Goal: Communication & Community: Answer question/provide support

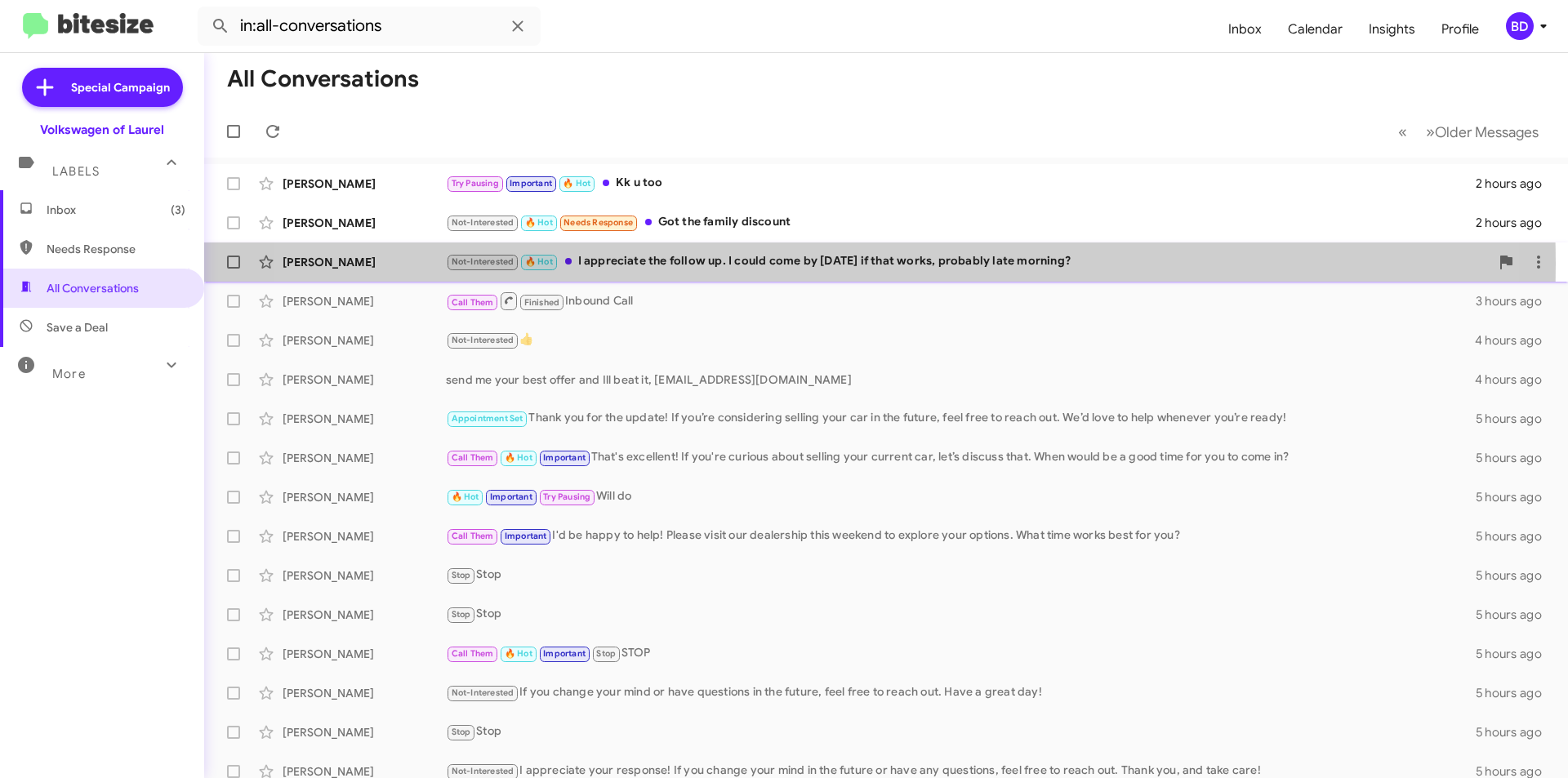
click at [812, 264] on div "Not-Interested 🔥 Hot I appreciate the follow up. I could come by [DATE] if that…" at bounding box center [968, 261] width 1044 height 18
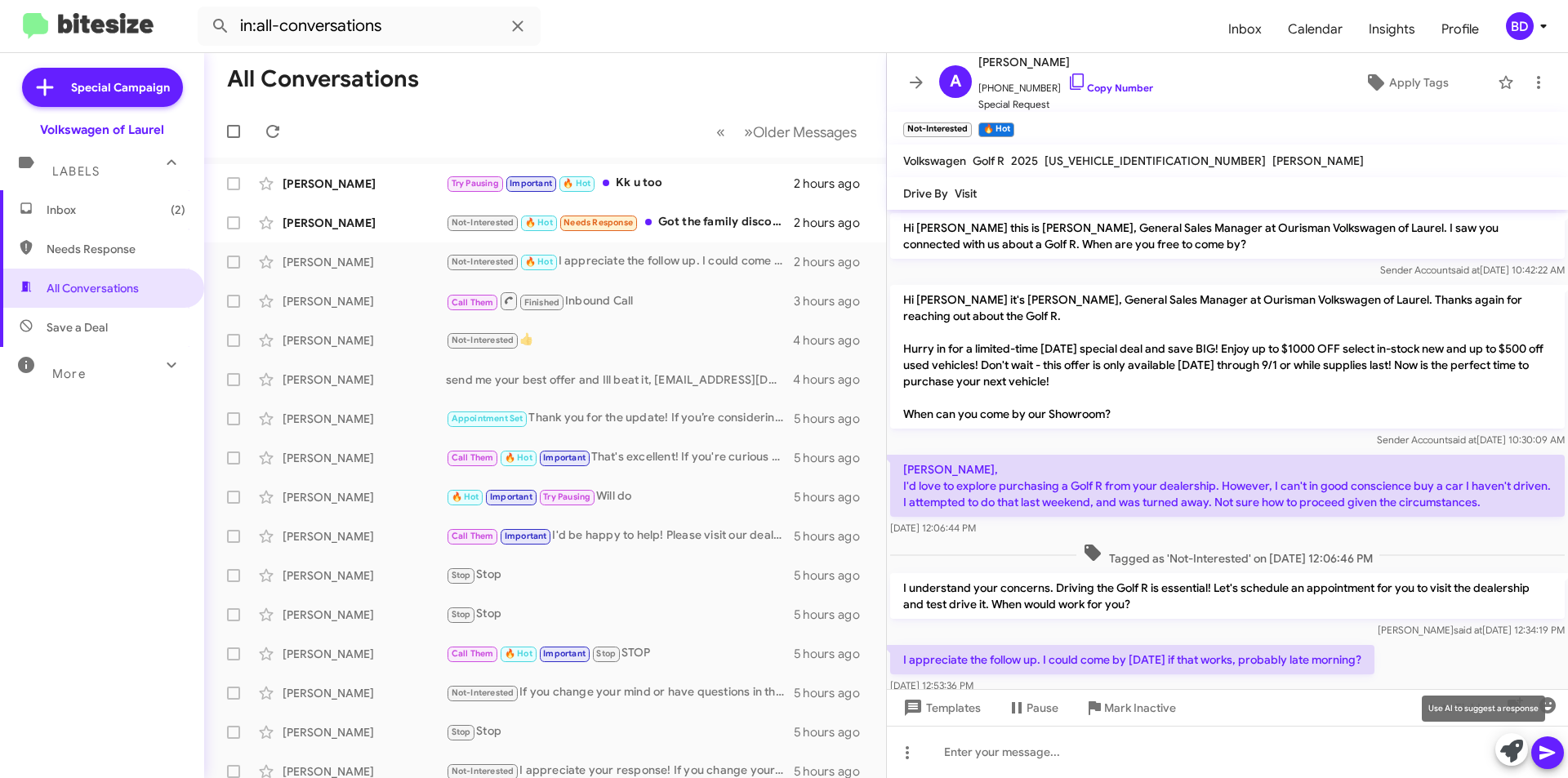
click at [1514, 747] on icon at bounding box center [1512, 751] width 23 height 23
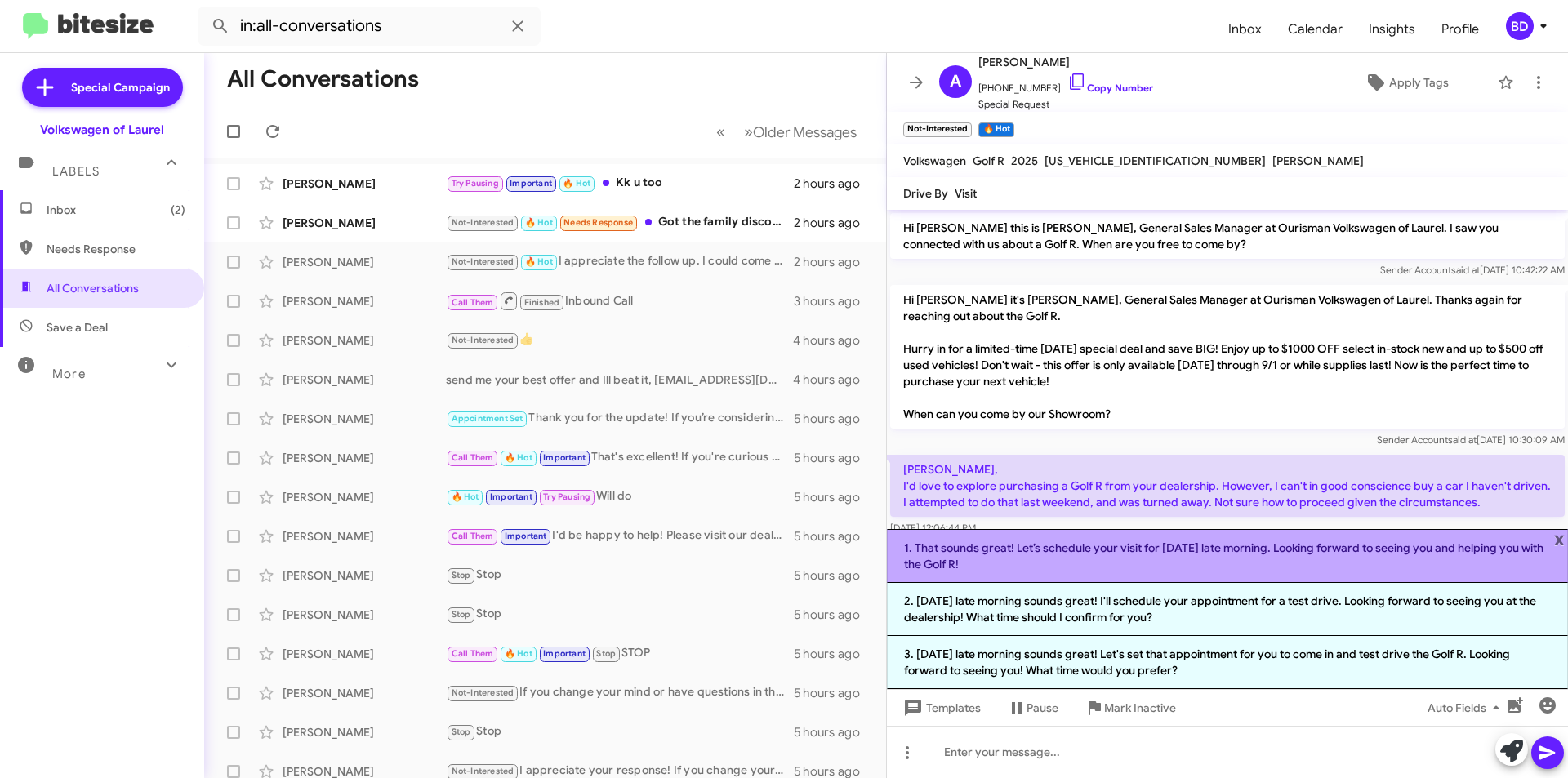
click at [1155, 562] on li "1. That sounds great! Let’s schedule your visit for [DATE] late morning. Lookin…" at bounding box center [1227, 556] width 681 height 54
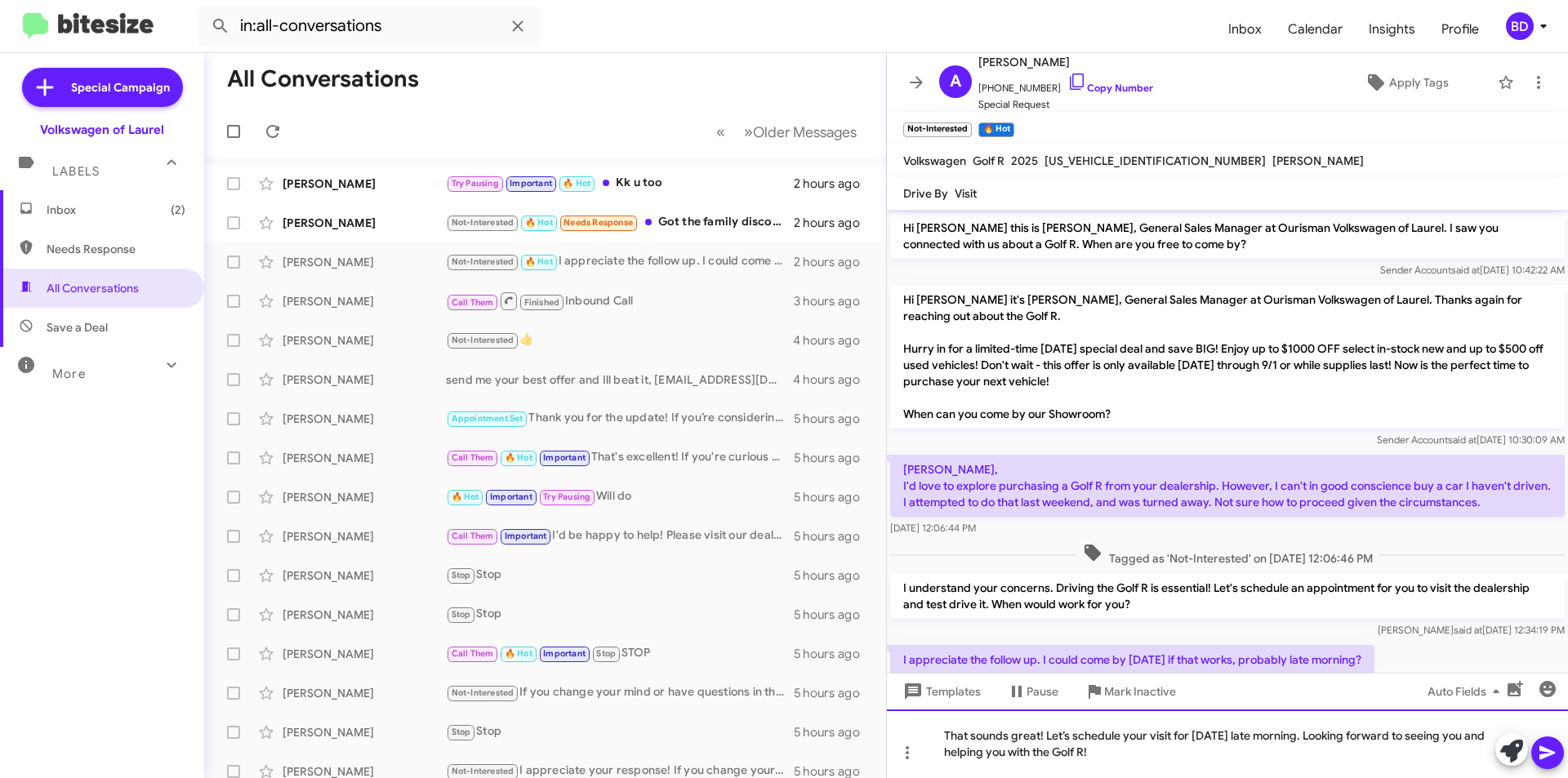
click at [1317, 738] on div "That sounds great! Let’s schedule your visit for [DATE] late morning. Looking f…" at bounding box center [1227, 744] width 681 height 68
click at [1552, 743] on icon at bounding box center [1548, 753] width 19 height 19
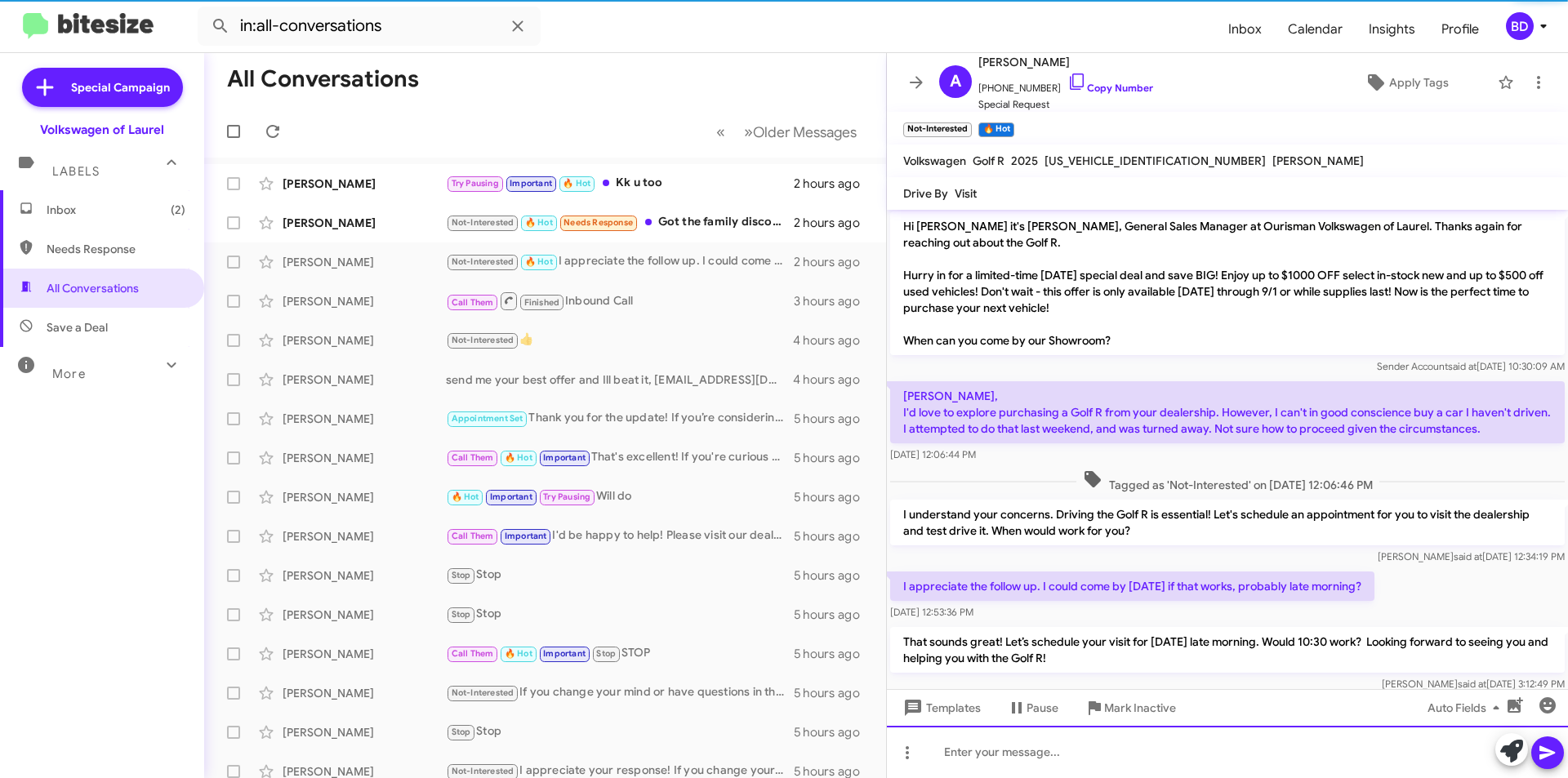
scroll to position [108, 0]
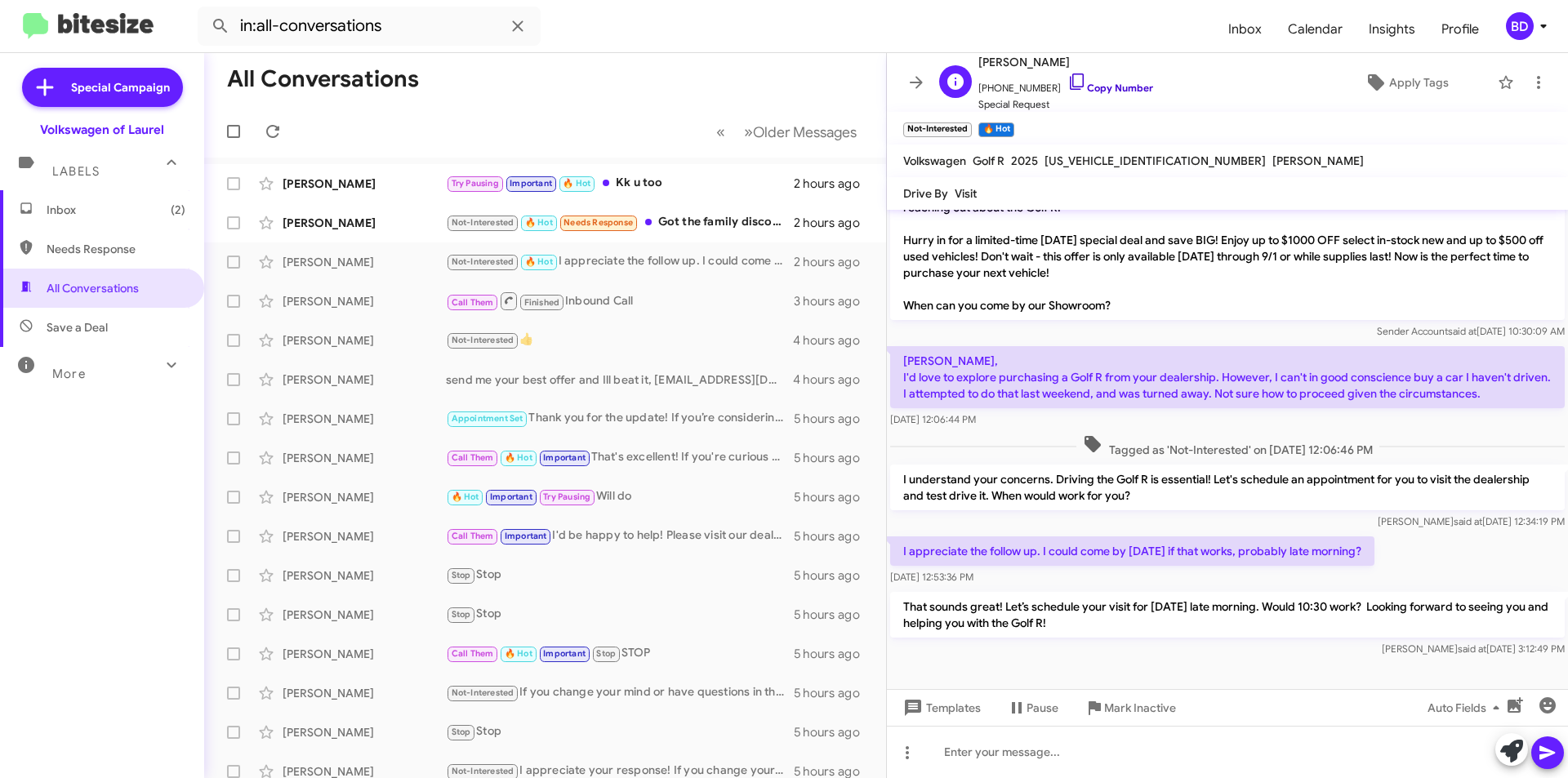
click at [1098, 82] on link "Copy Number" at bounding box center [1111, 87] width 86 height 12
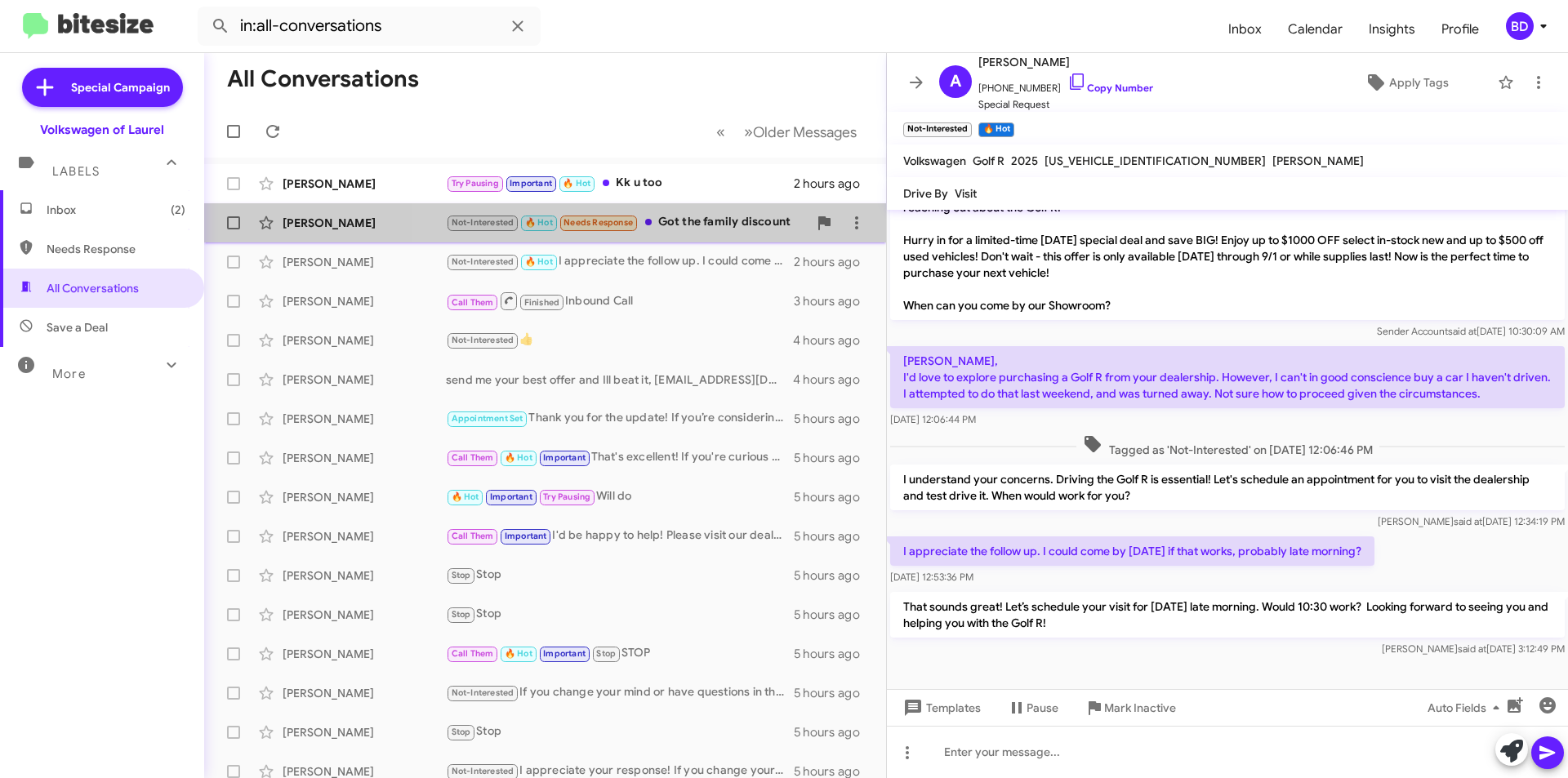
click at [703, 221] on div "Not-Interested 🔥 Hot Needs Response Got the family discount" at bounding box center [627, 222] width 362 height 18
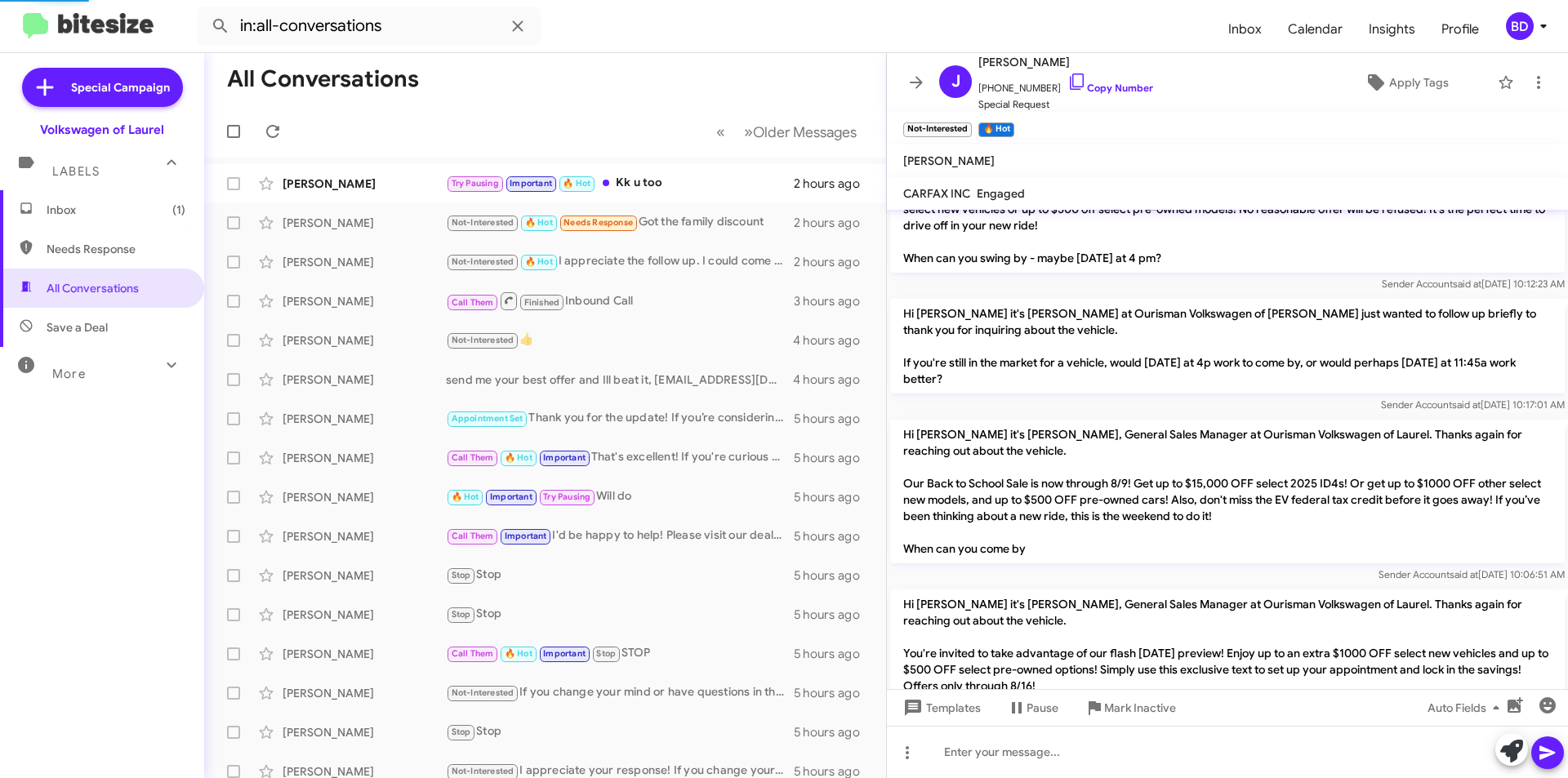
scroll to position [671, 0]
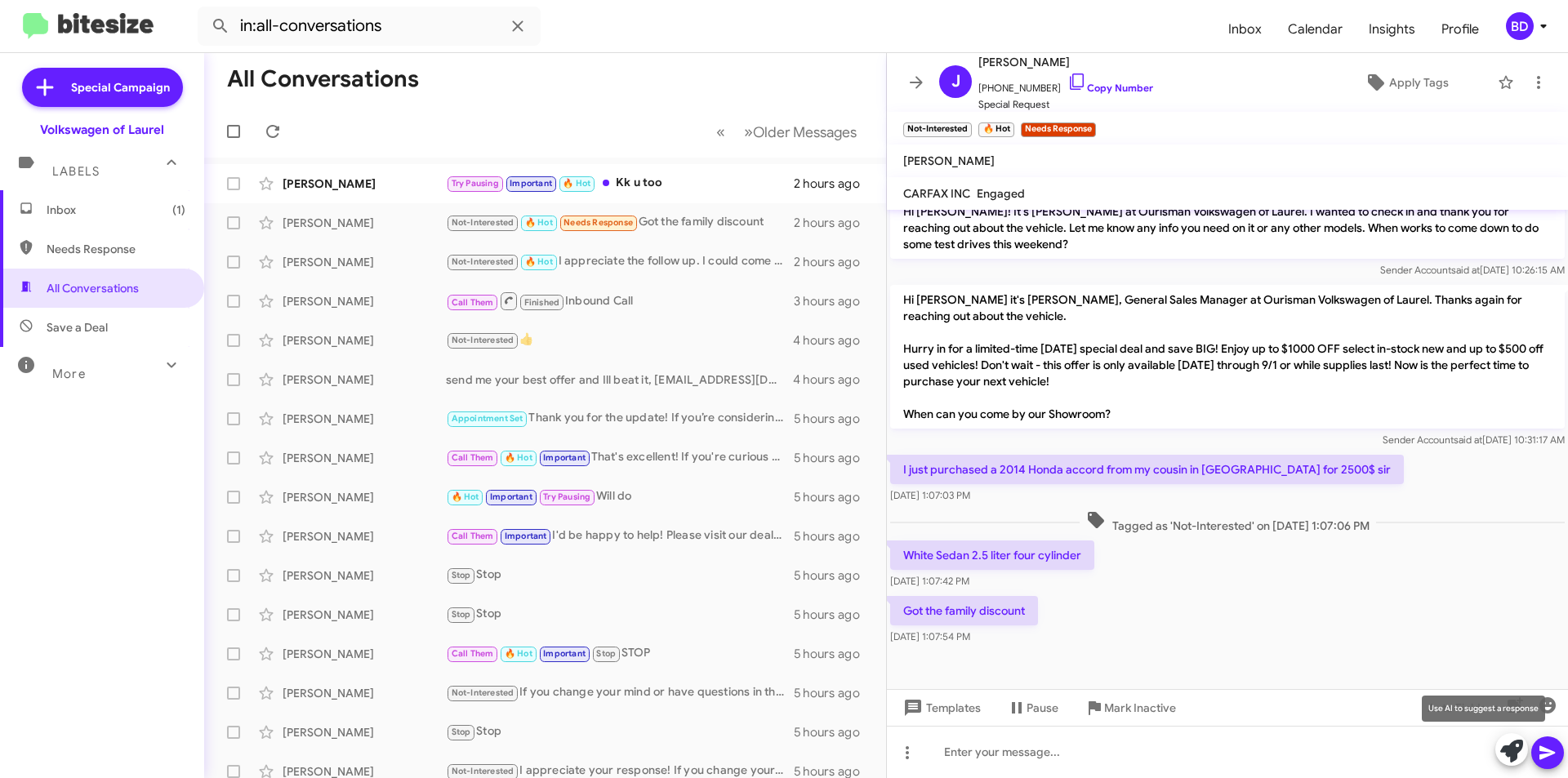
click at [1502, 754] on icon at bounding box center [1512, 751] width 23 height 23
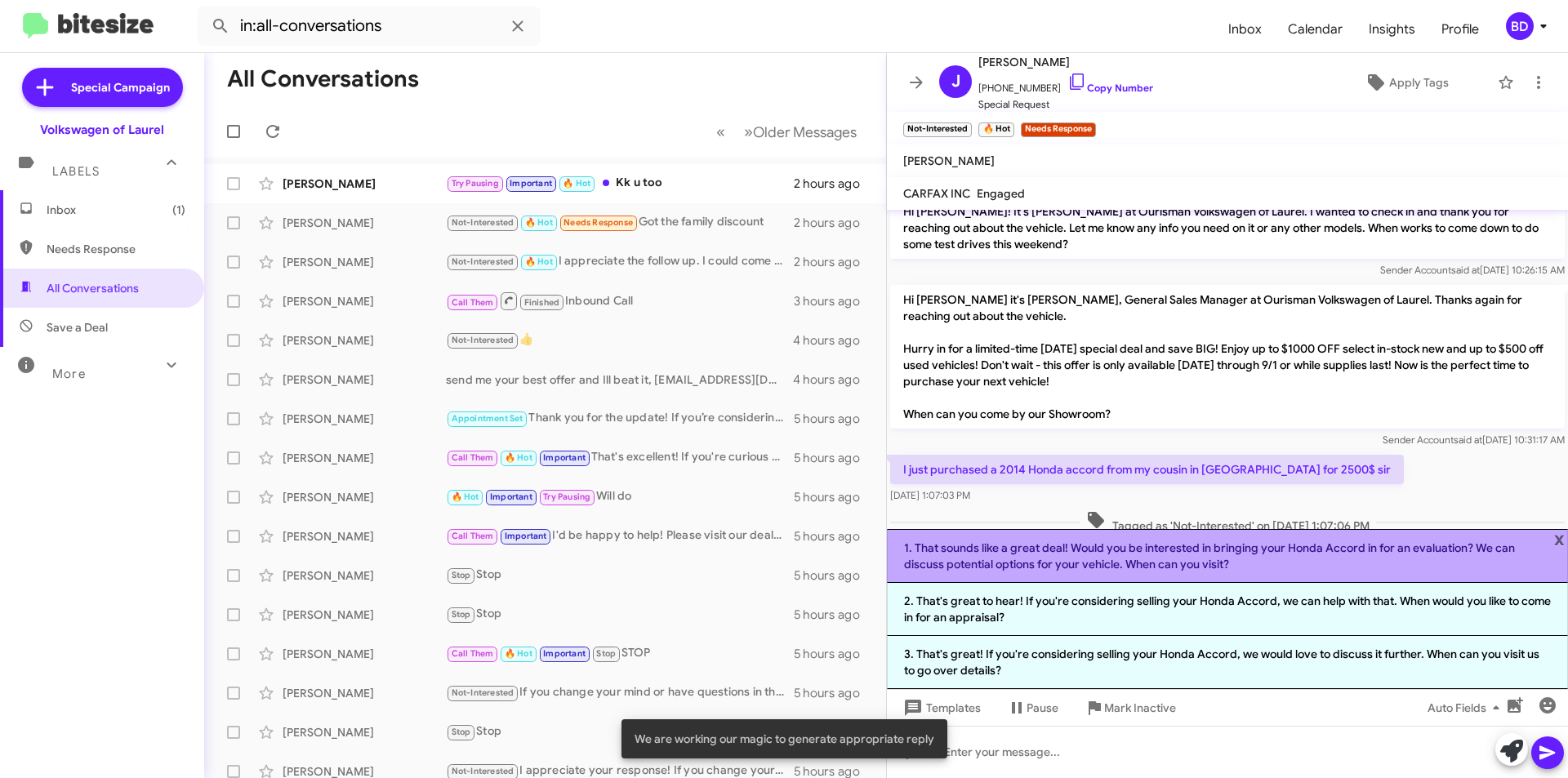
click at [1114, 558] on li "1. That sounds like a great deal! Would you be interested in bringing your Hond…" at bounding box center [1227, 556] width 681 height 54
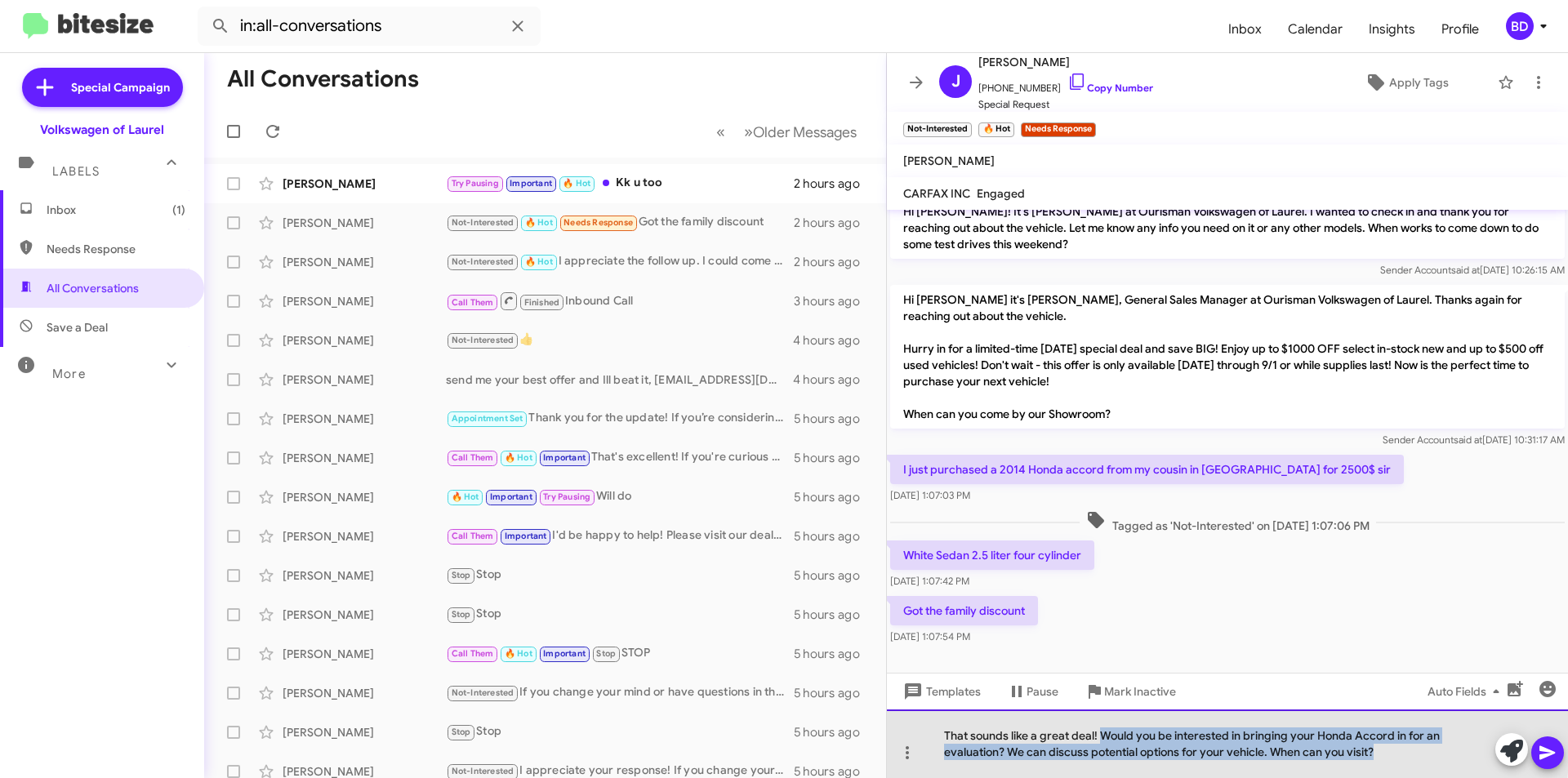
drag, startPoint x: 1100, startPoint y: 736, endPoint x: 1437, endPoint y: 754, distance: 337.5
click at [1437, 754] on div "That sounds like a great deal! Would you be interested in bringing your Honda A…" at bounding box center [1227, 744] width 681 height 68
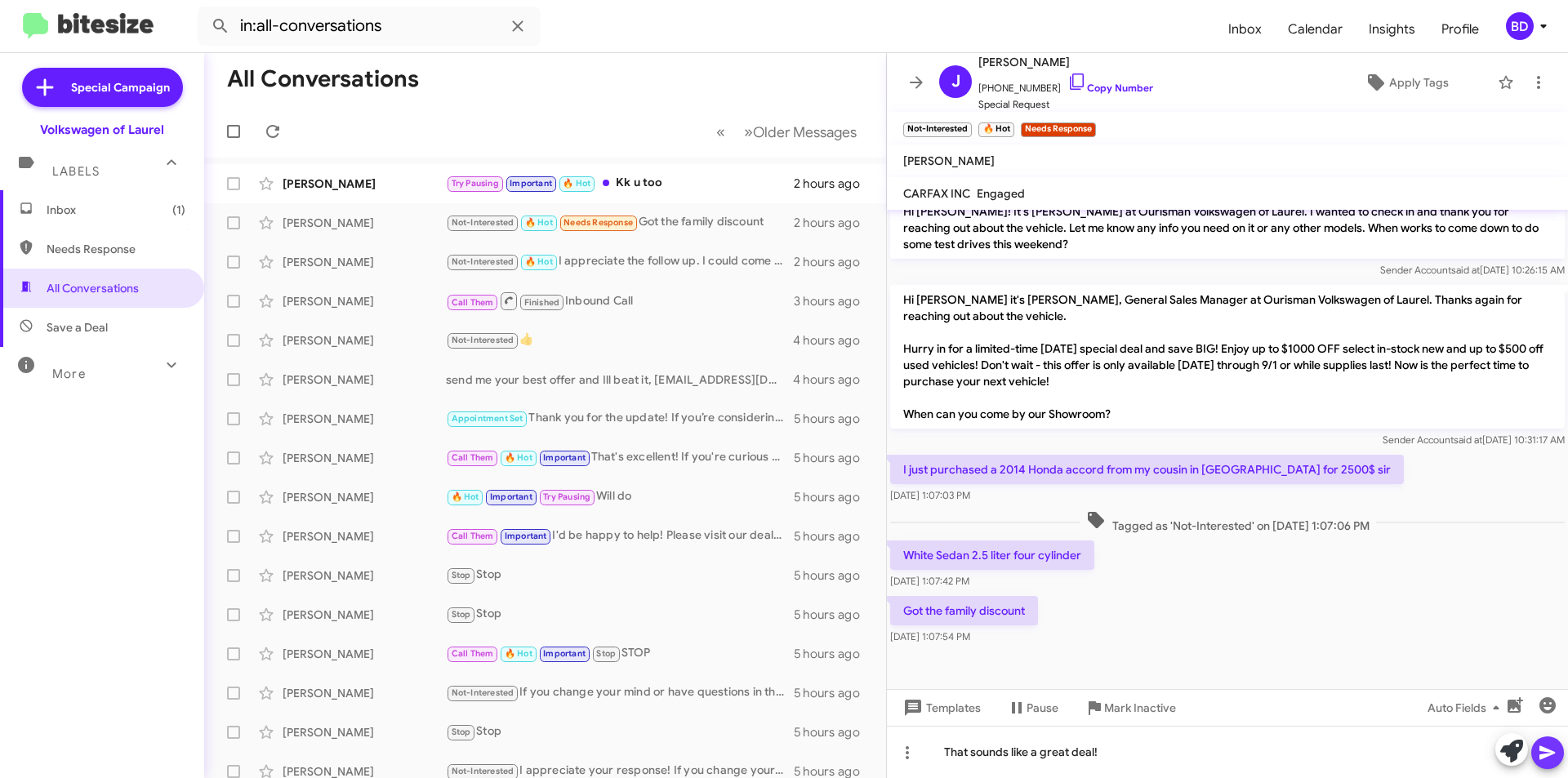
click at [1548, 757] on icon at bounding box center [1548, 753] width 19 height 19
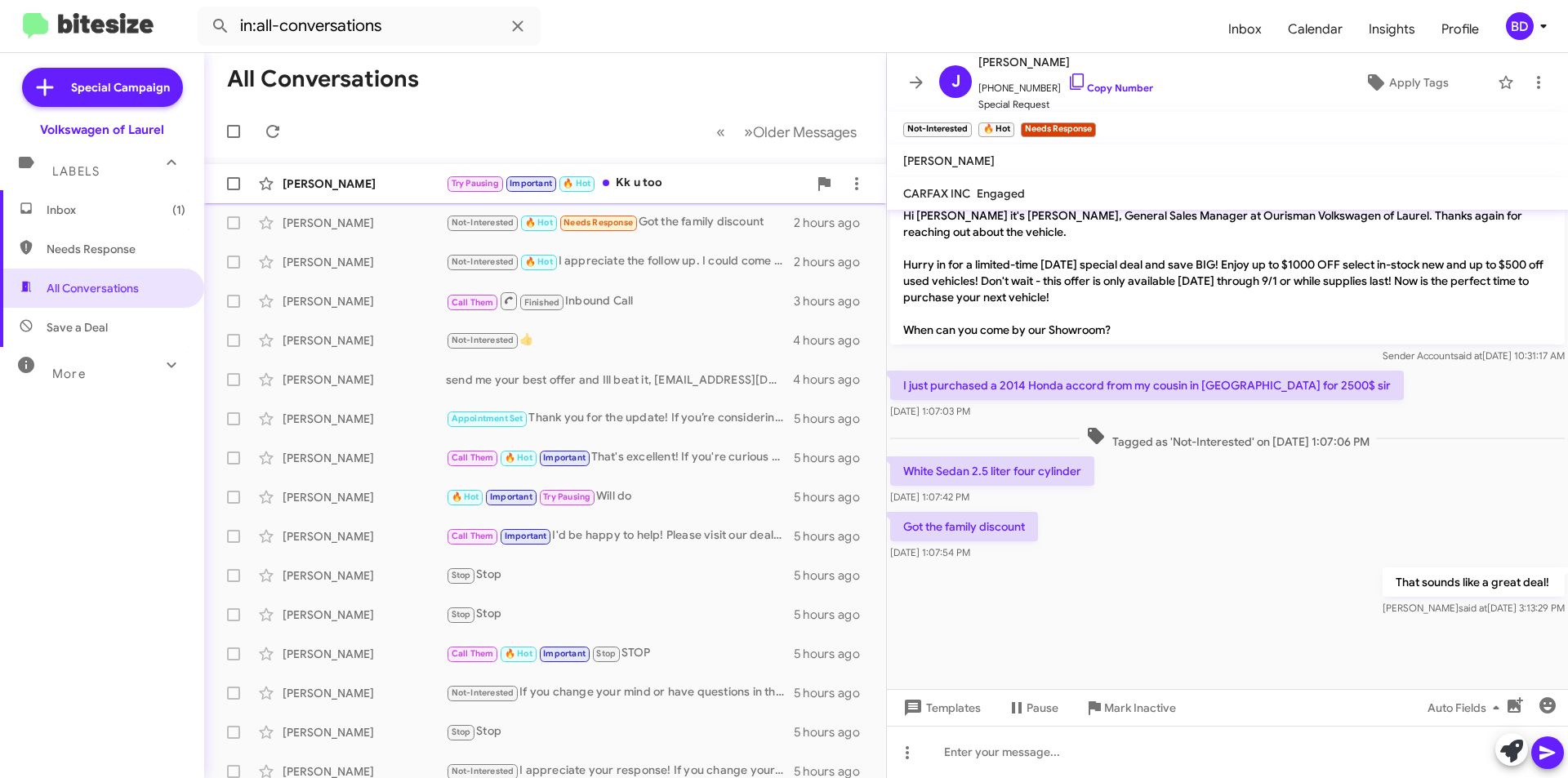
click at [691, 187] on div "Try Pausing Important 🔥 Hot Kk u too" at bounding box center [627, 183] width 362 height 18
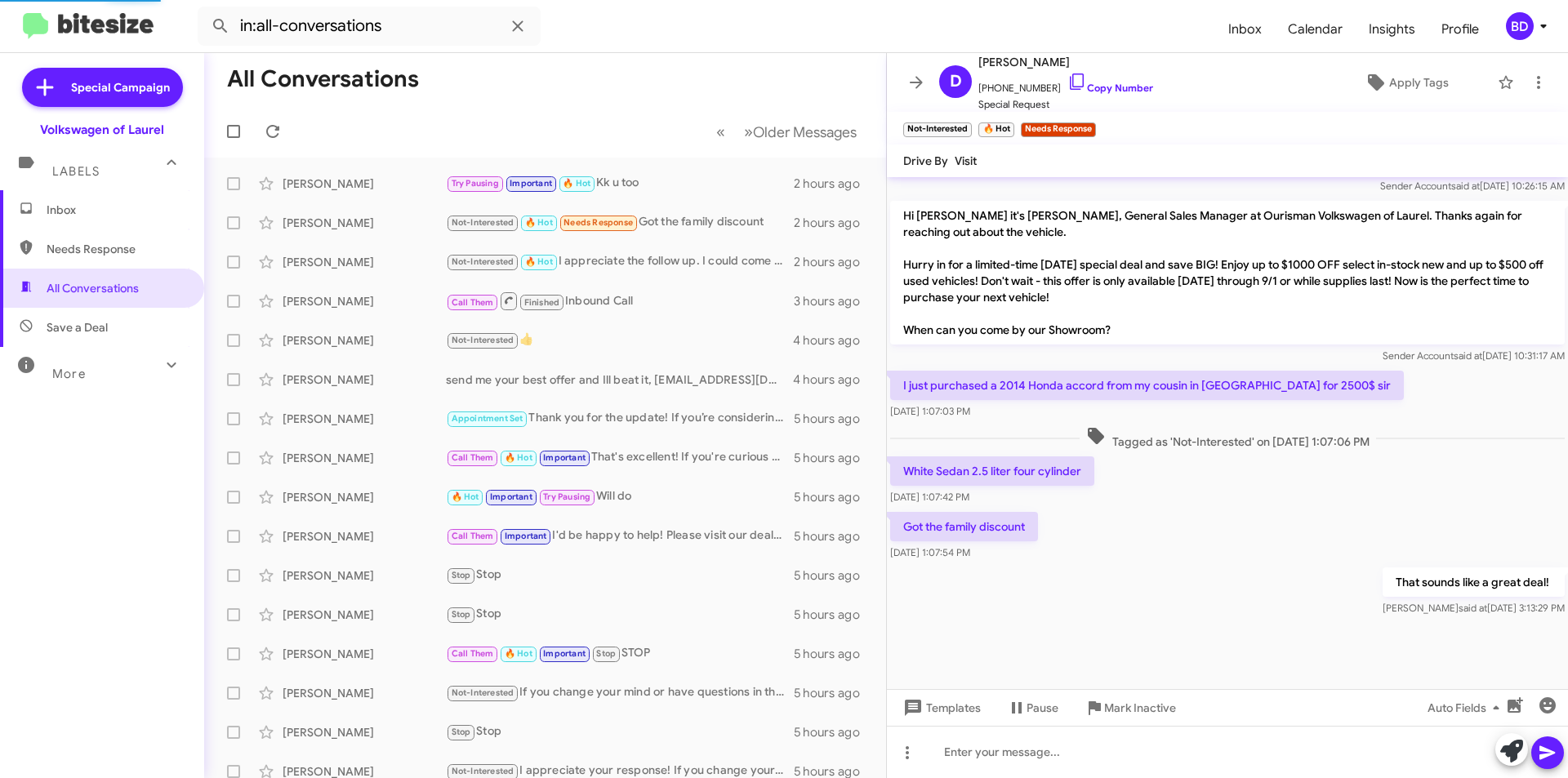
scroll to position [563, 0]
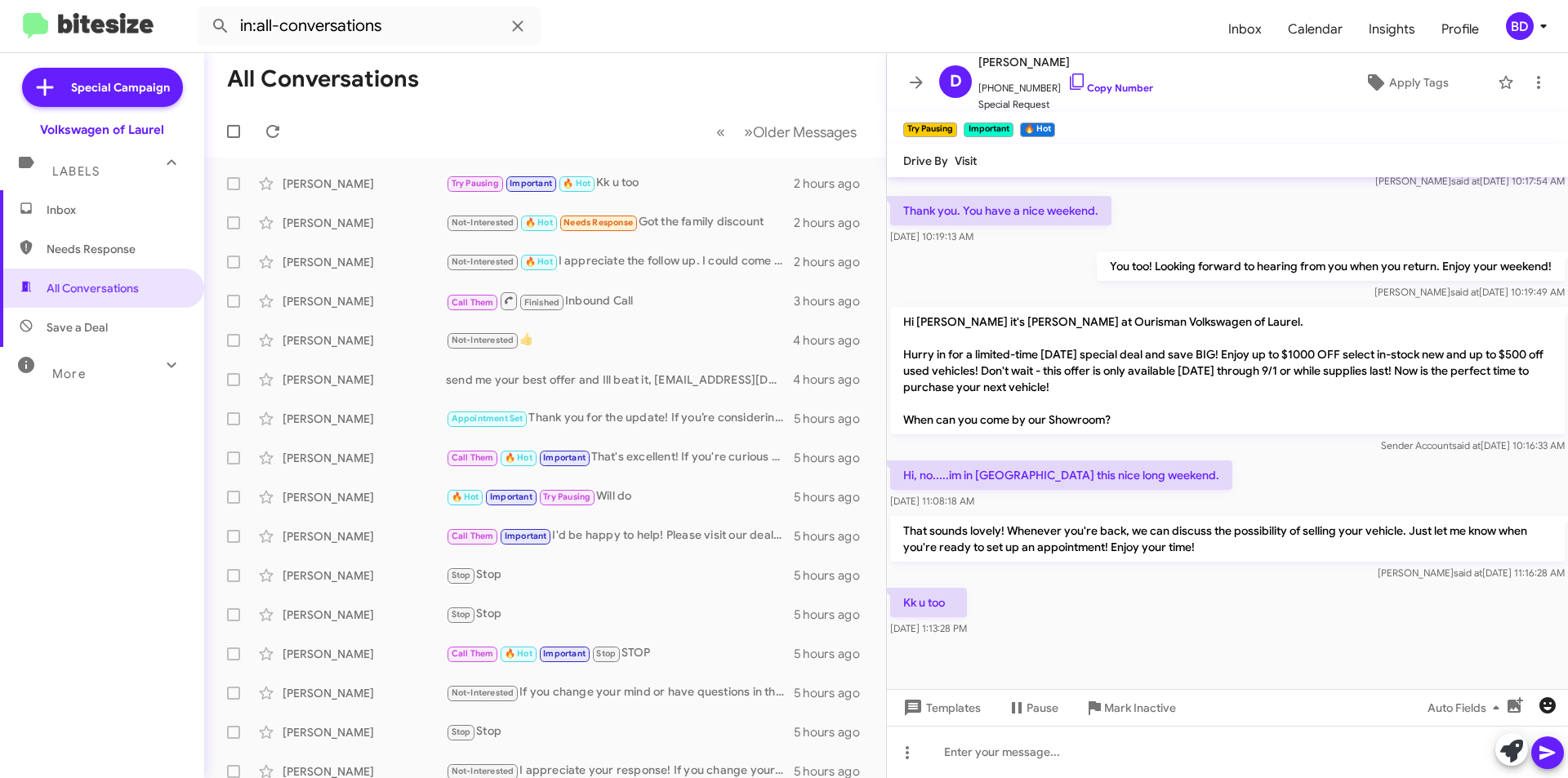
click at [1555, 704] on icon "button" at bounding box center [1548, 705] width 17 height 17
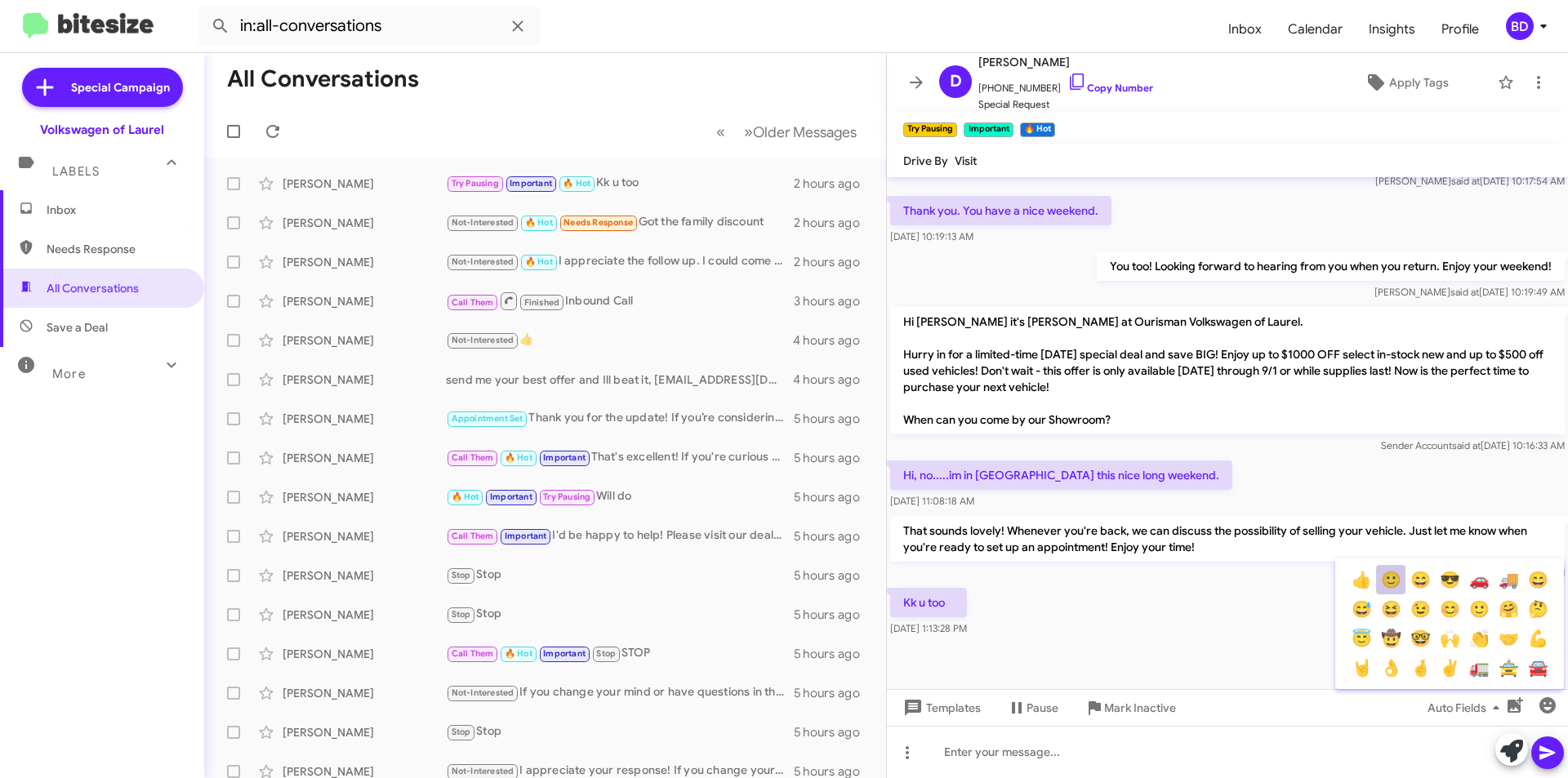
click at [1390, 580] on button "🙂" at bounding box center [1391, 580] width 30 height 30
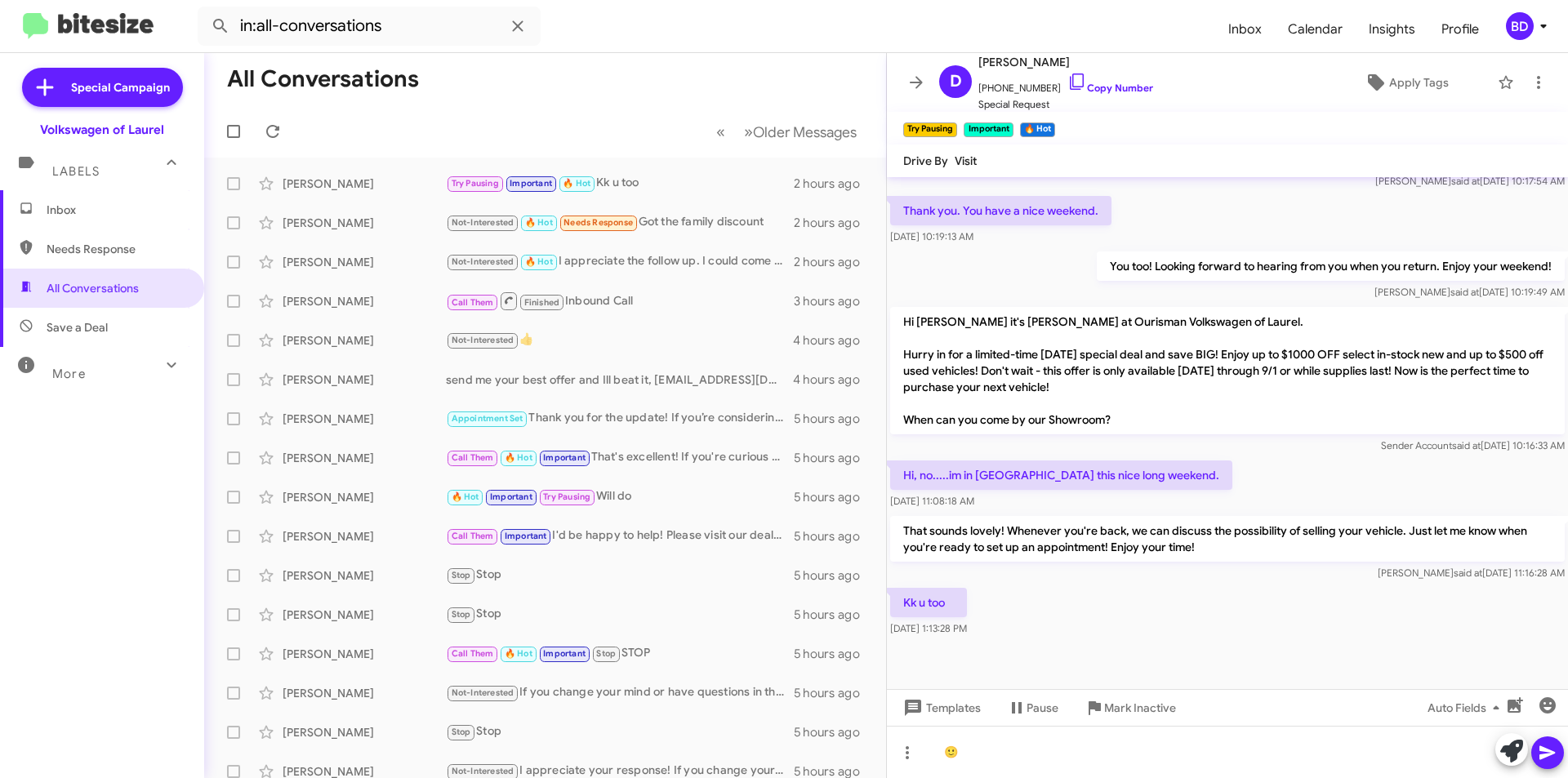
click at [1549, 753] on icon at bounding box center [1548, 753] width 19 height 19
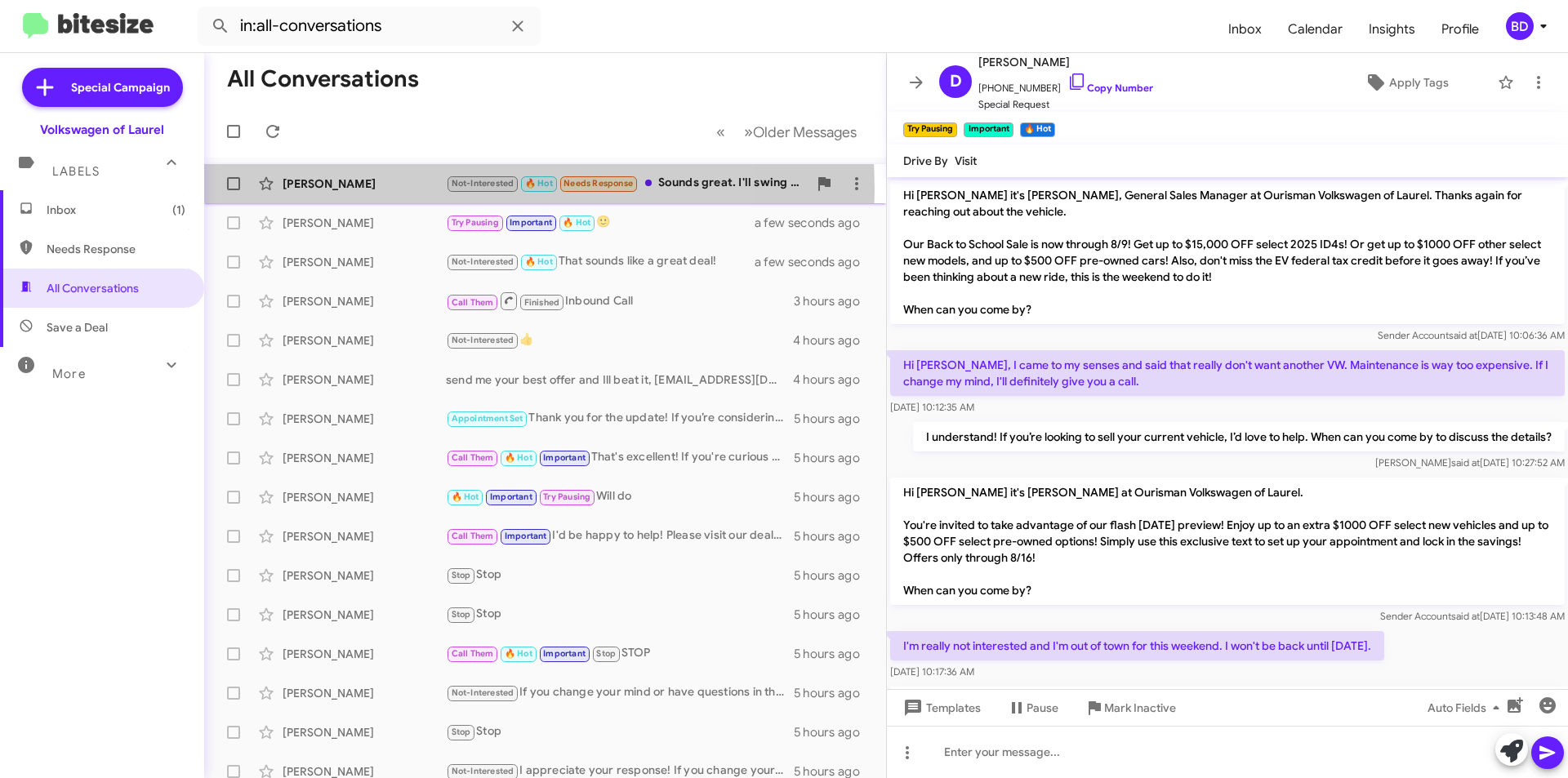
click at [400, 191] on div "[PERSON_NAME]" at bounding box center [364, 184] width 164 height 17
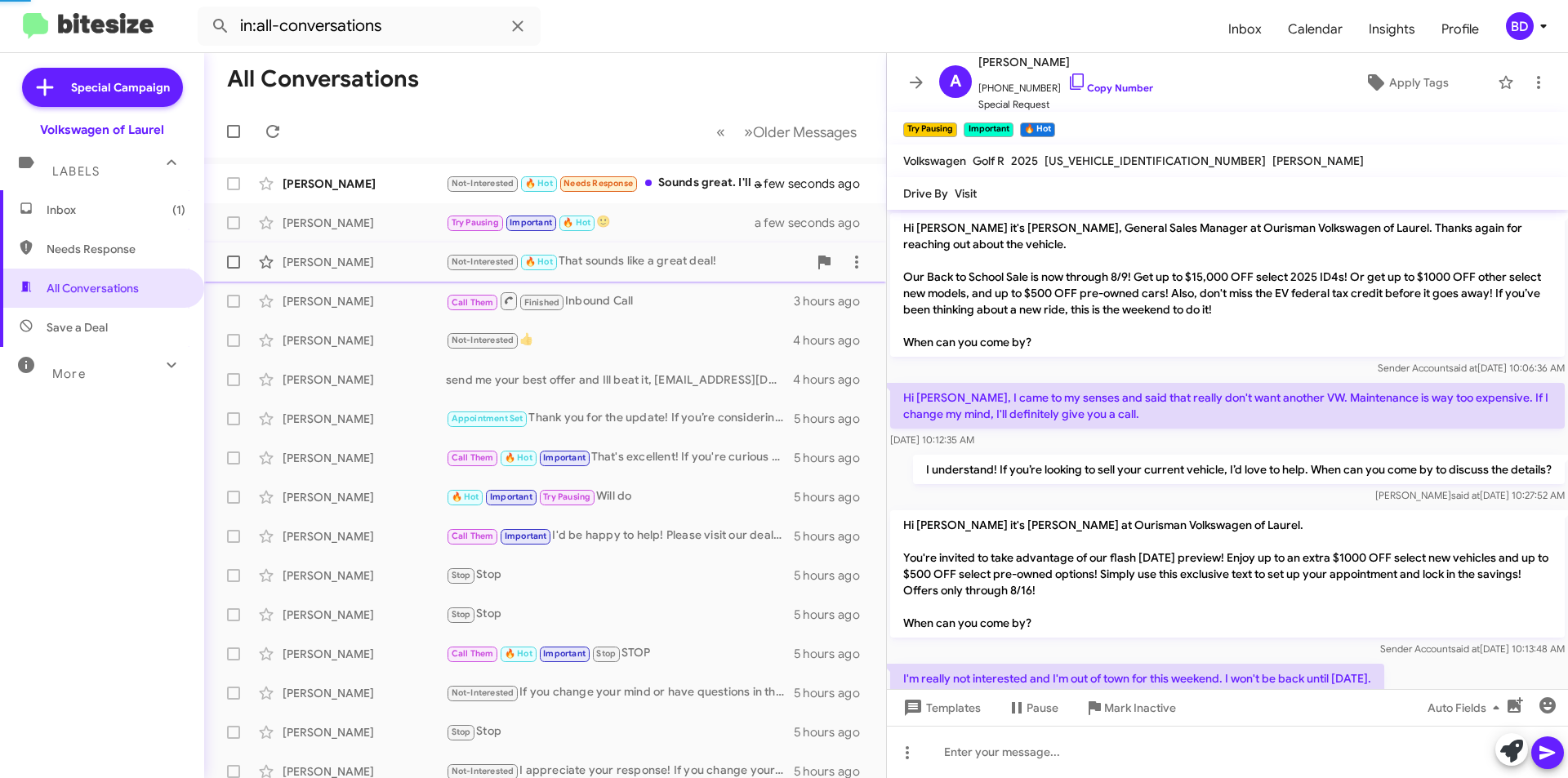
scroll to position [168, 0]
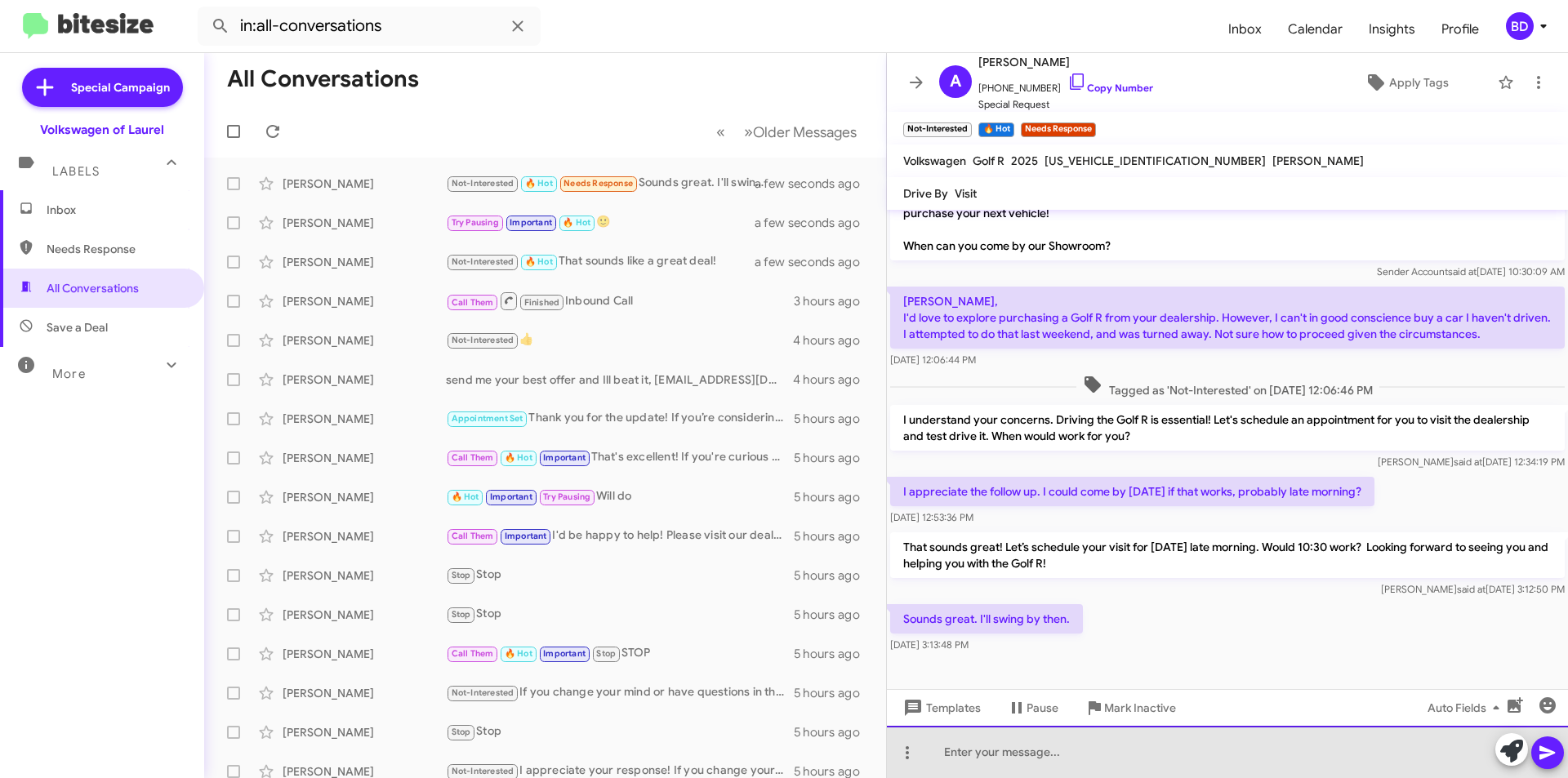
click at [1240, 747] on div at bounding box center [1227, 752] width 681 height 52
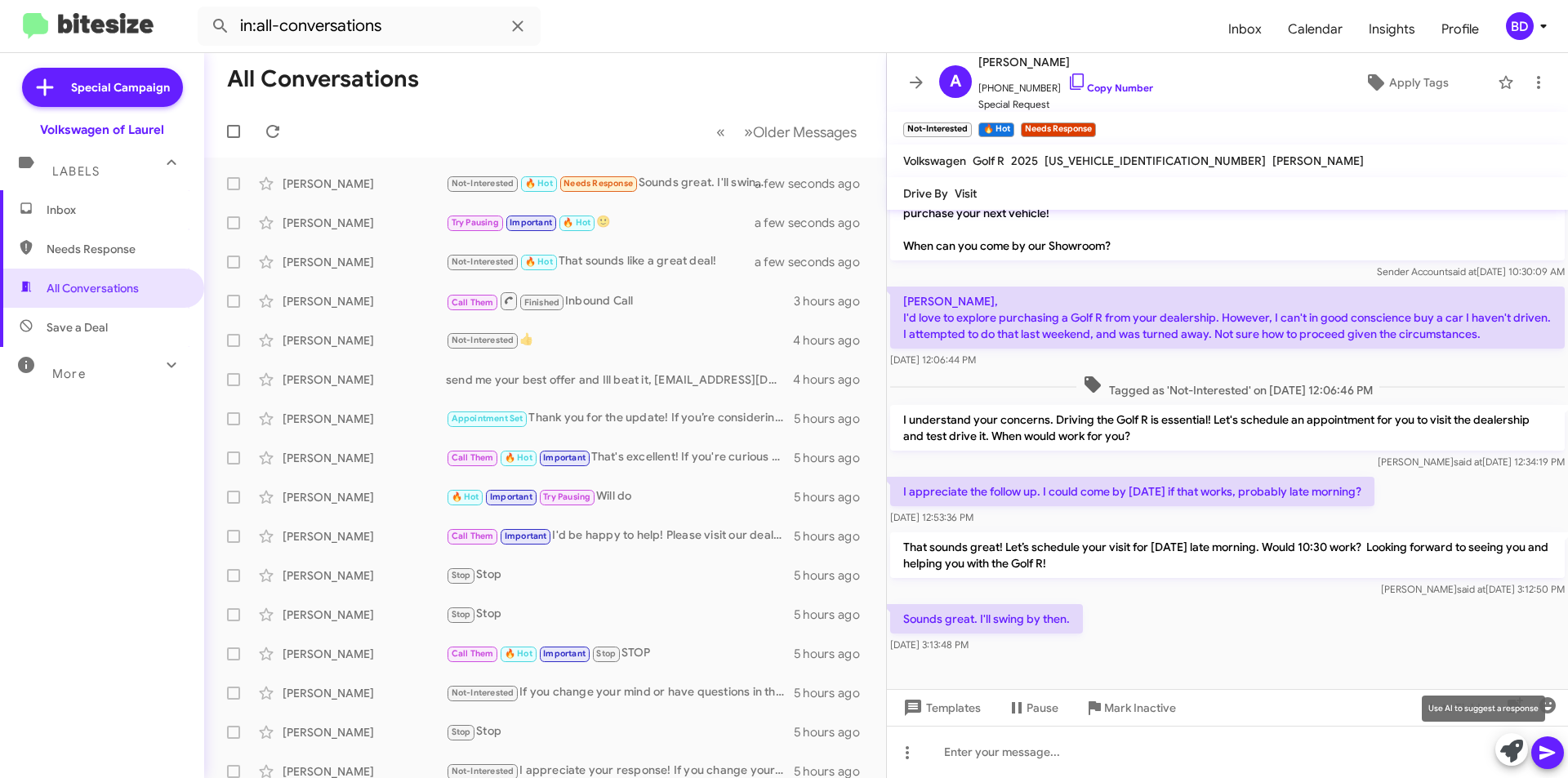
click at [1508, 752] on icon at bounding box center [1512, 751] width 23 height 23
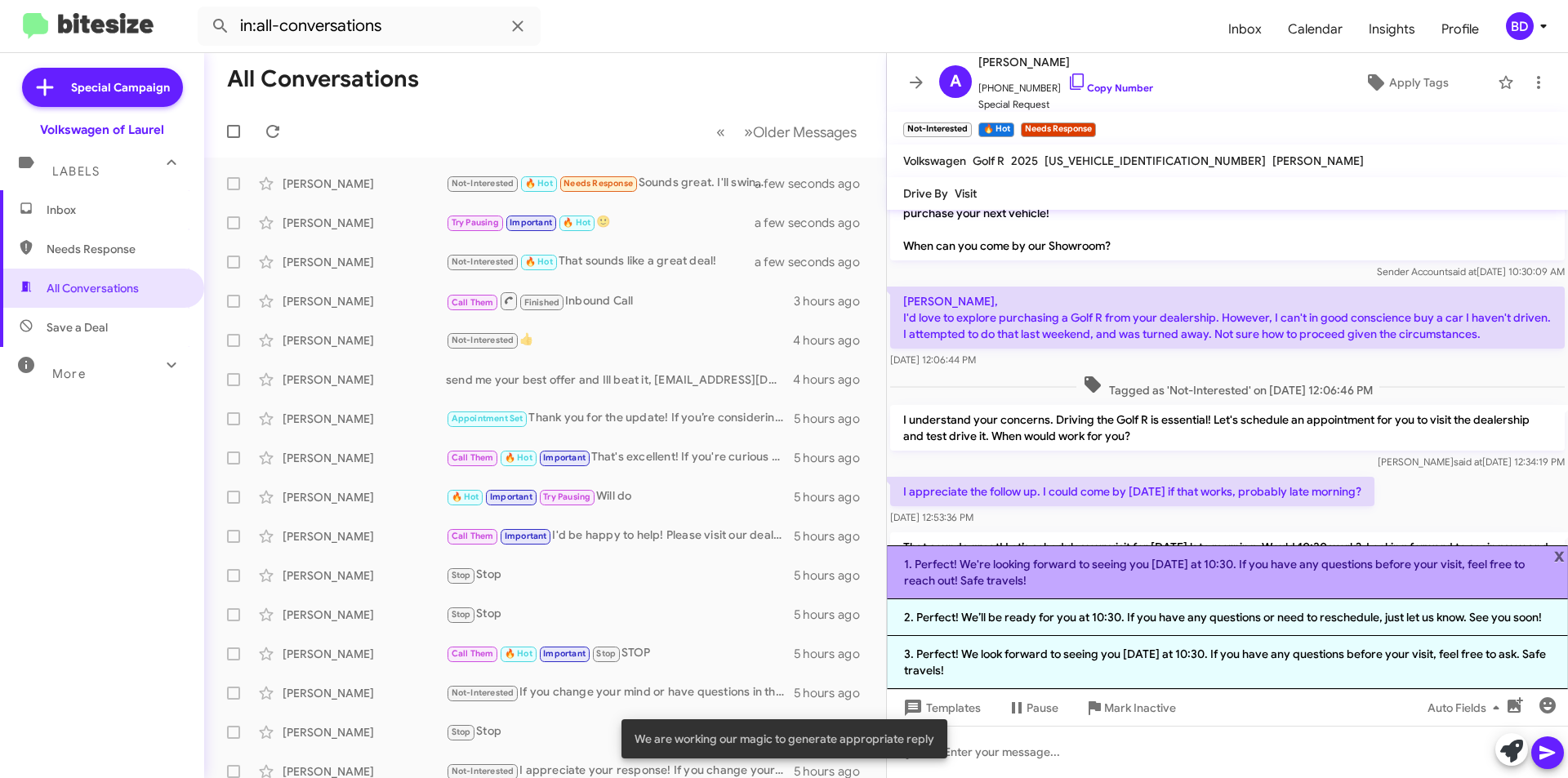
click at [1087, 567] on li "1. Perfect! We're looking forward to seeing you [DATE] at 10:30. If you have an…" at bounding box center [1227, 573] width 681 height 54
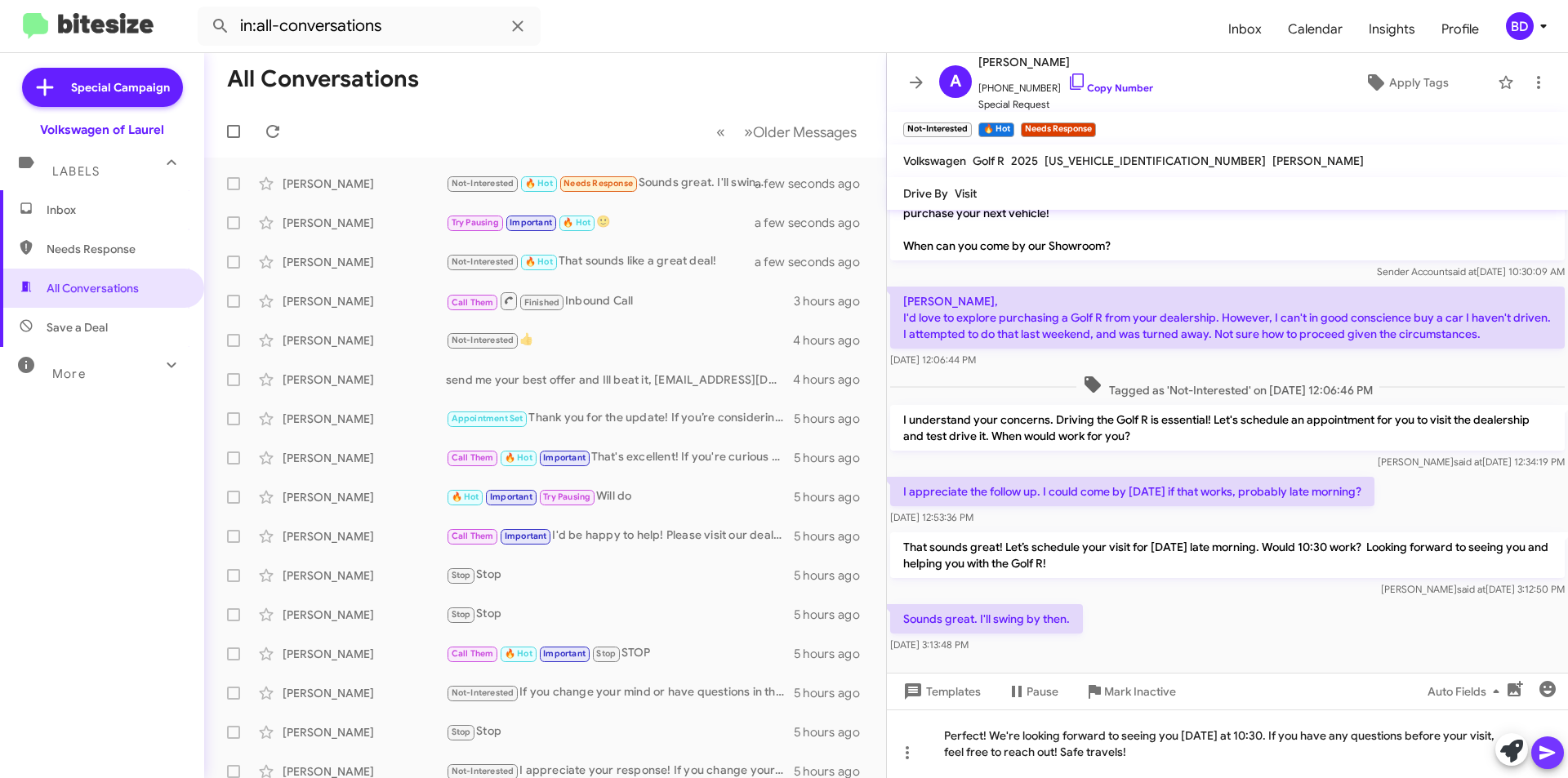
click at [1546, 754] on icon at bounding box center [1548, 754] width 16 height 14
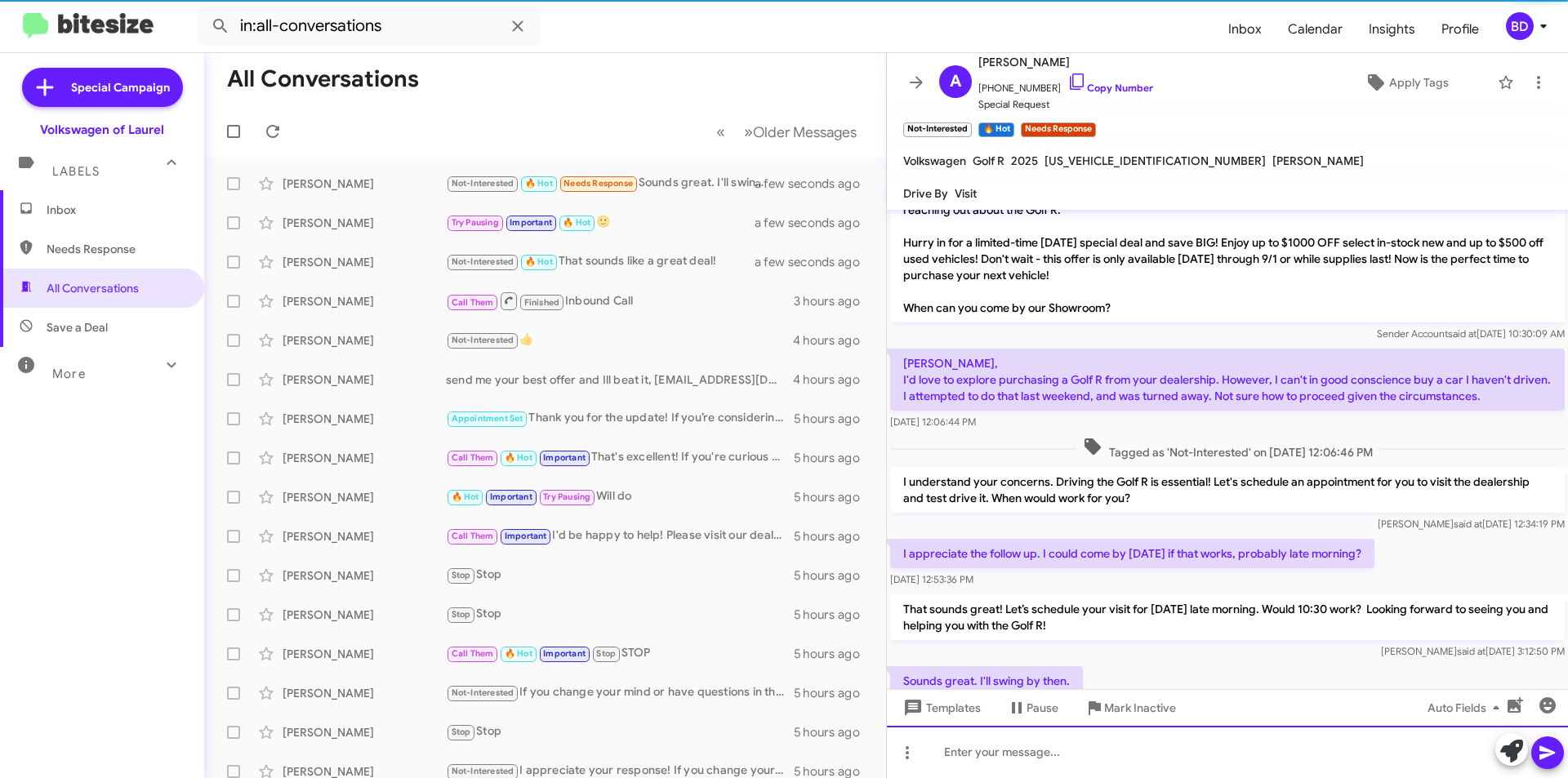
scroll to position [244, 0]
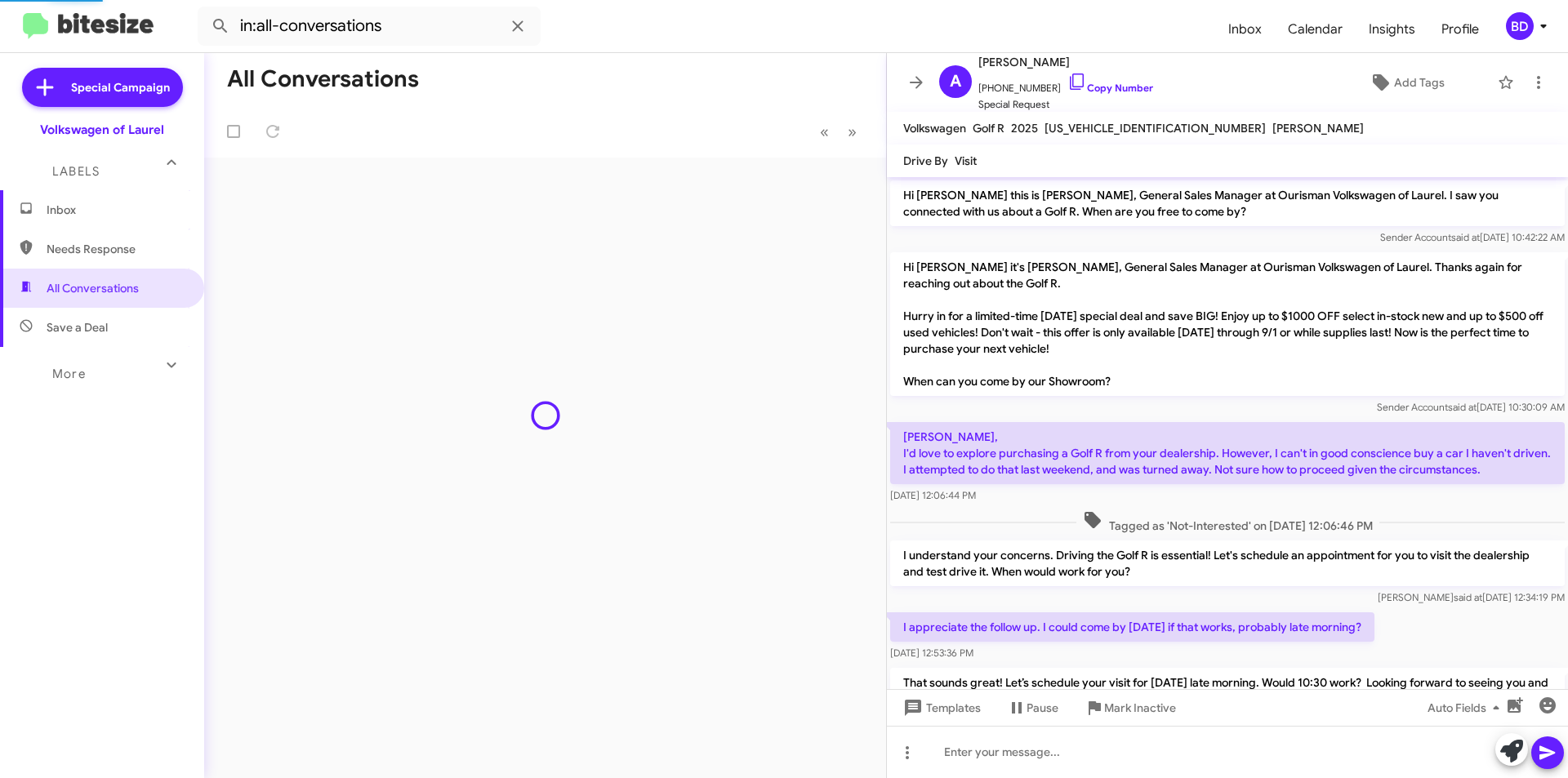
scroll to position [146, 0]
